Goal: Navigation & Orientation: Find specific page/section

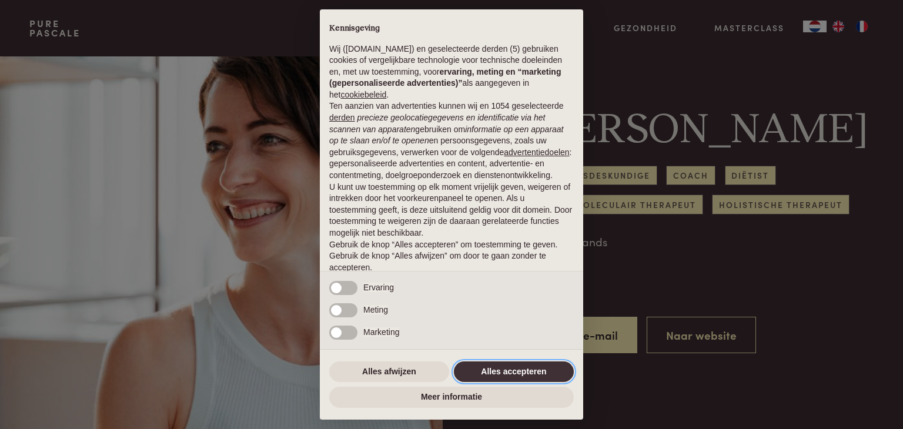
click at [494, 377] on button "Alles accepteren" at bounding box center [514, 371] width 120 height 21
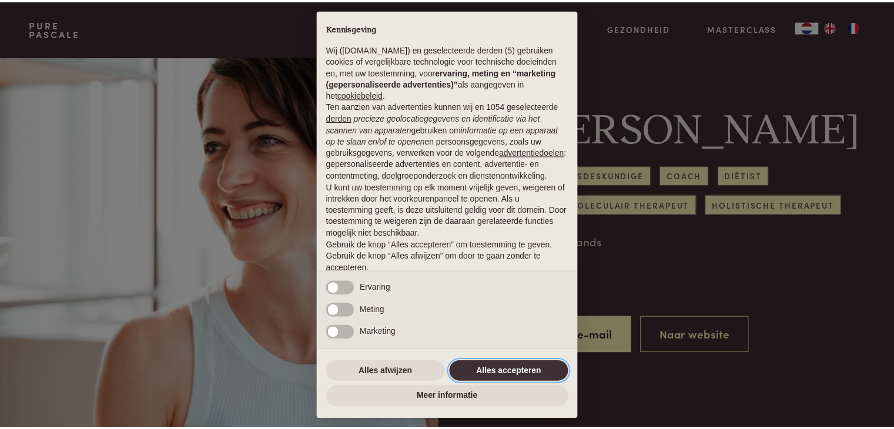
scroll to position [43, 0]
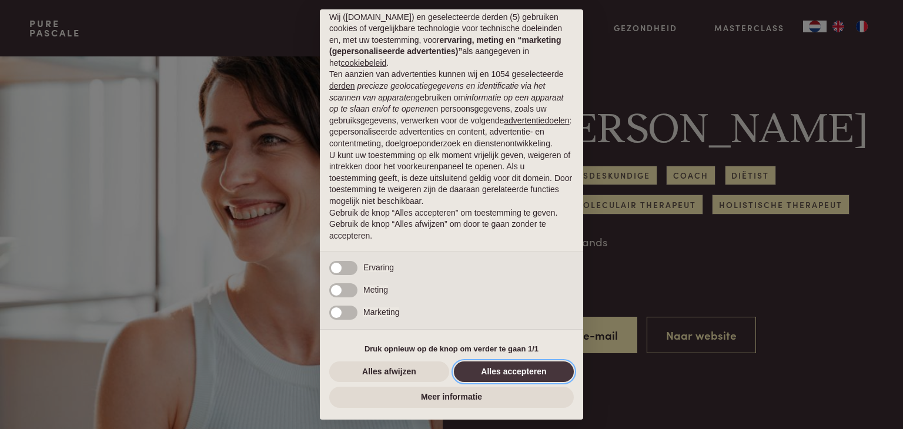
click at [494, 377] on button "Alles accepteren" at bounding box center [514, 371] width 120 height 21
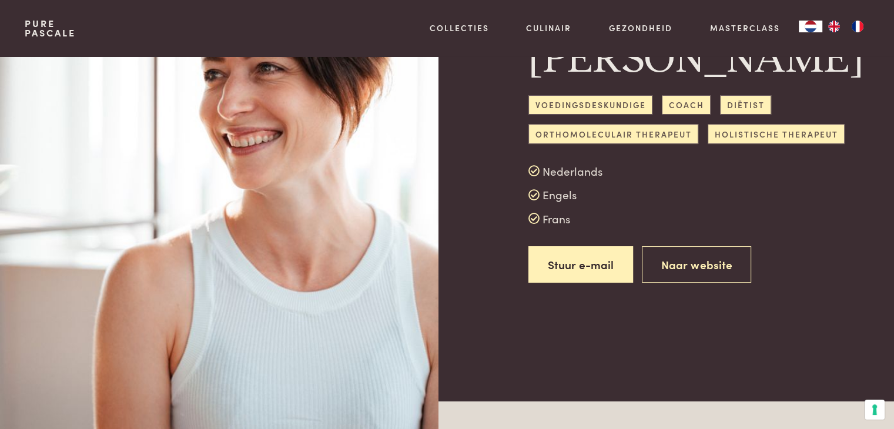
scroll to position [0, 0]
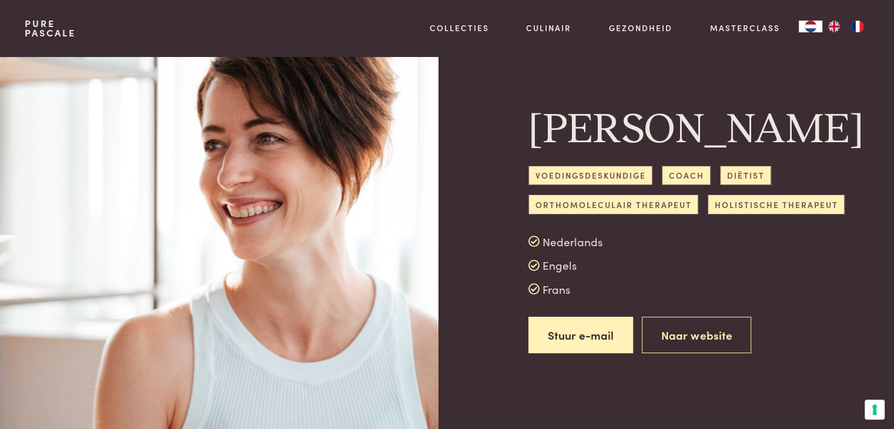
click at [56, 24] on link "Pure Pascale" at bounding box center [50, 28] width 51 height 19
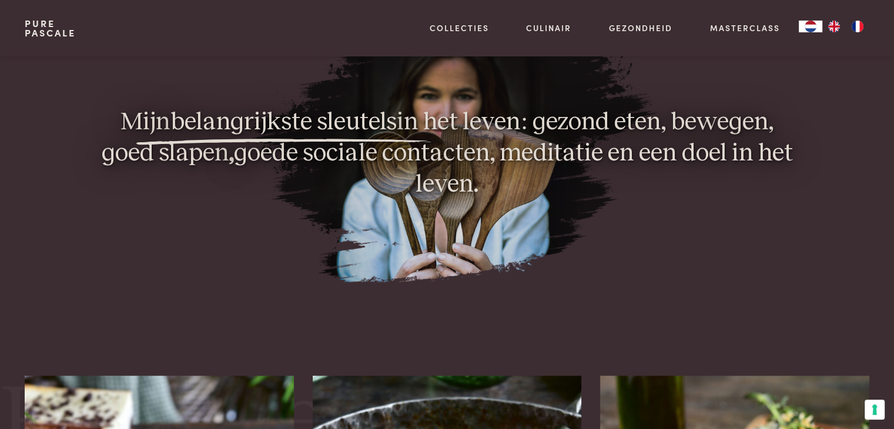
scroll to position [985, 0]
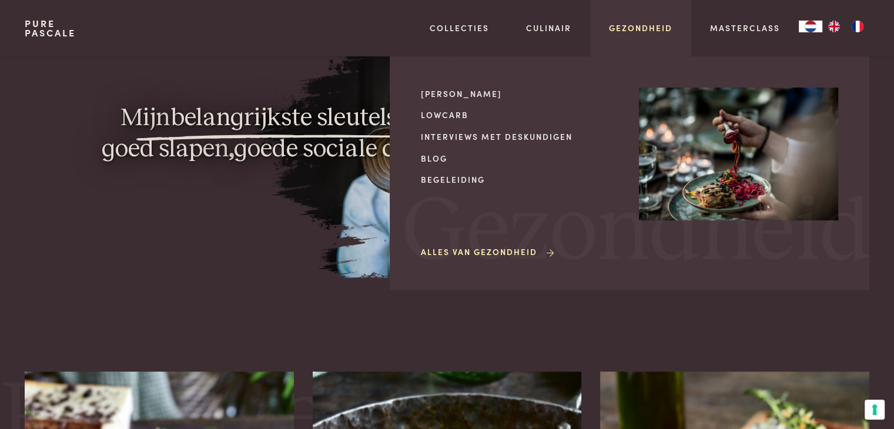
click at [642, 29] on link "Gezondheid" at bounding box center [640, 28] width 63 height 12
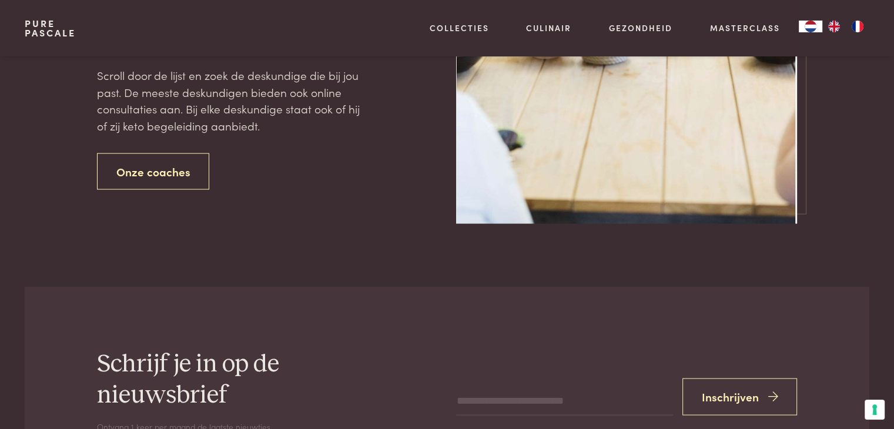
scroll to position [2379, 0]
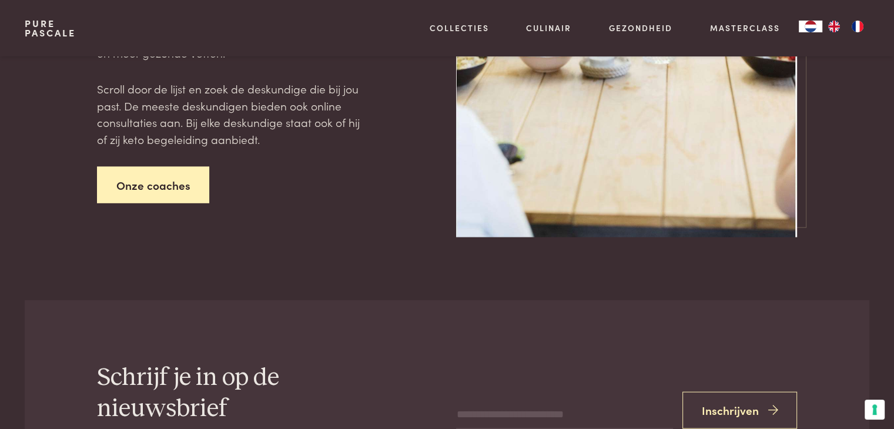
click at [136, 186] on link "Onze coaches" at bounding box center [153, 185] width 113 height 37
